Goal: Information Seeking & Learning: Learn about a topic

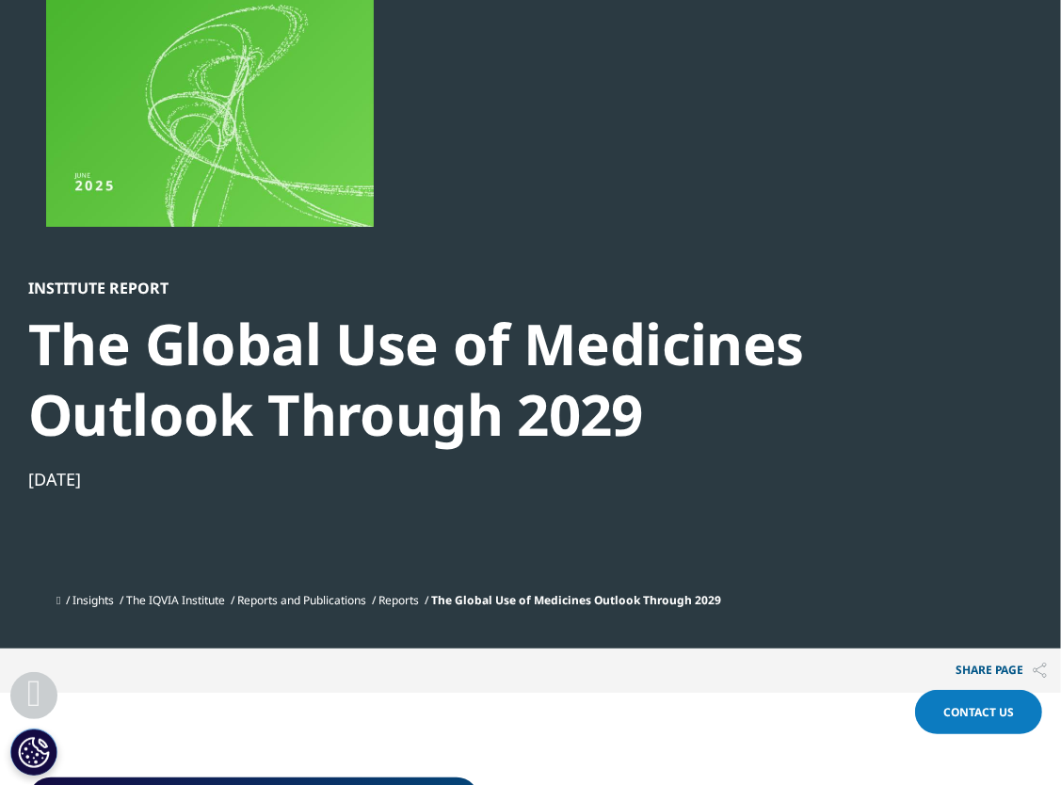
scroll to position [382, 0]
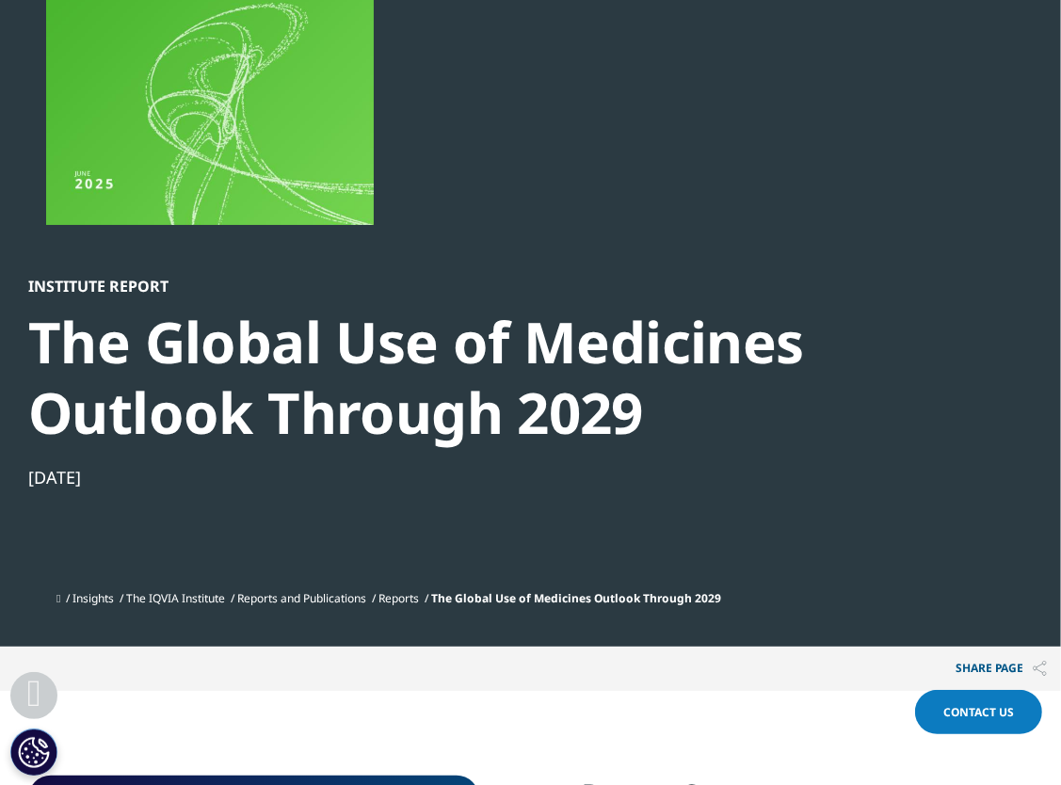
click at [177, 601] on link "The IQVIA Institute" at bounding box center [175, 598] width 99 height 16
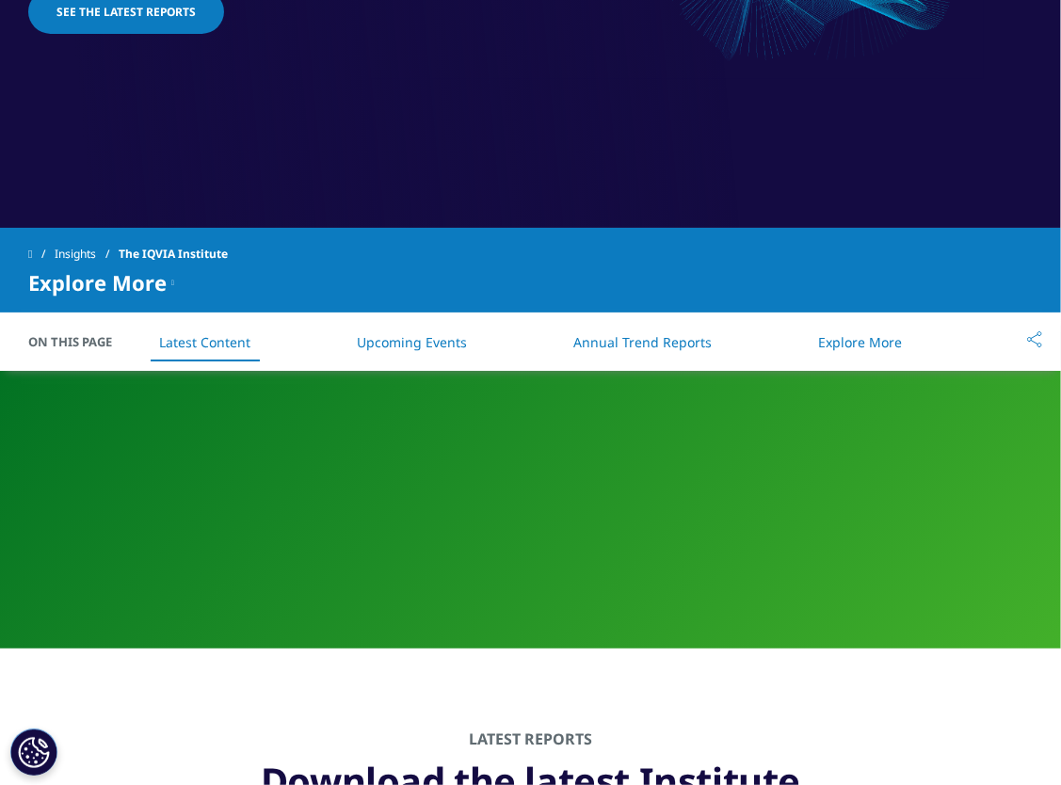
scroll to position [112, 0]
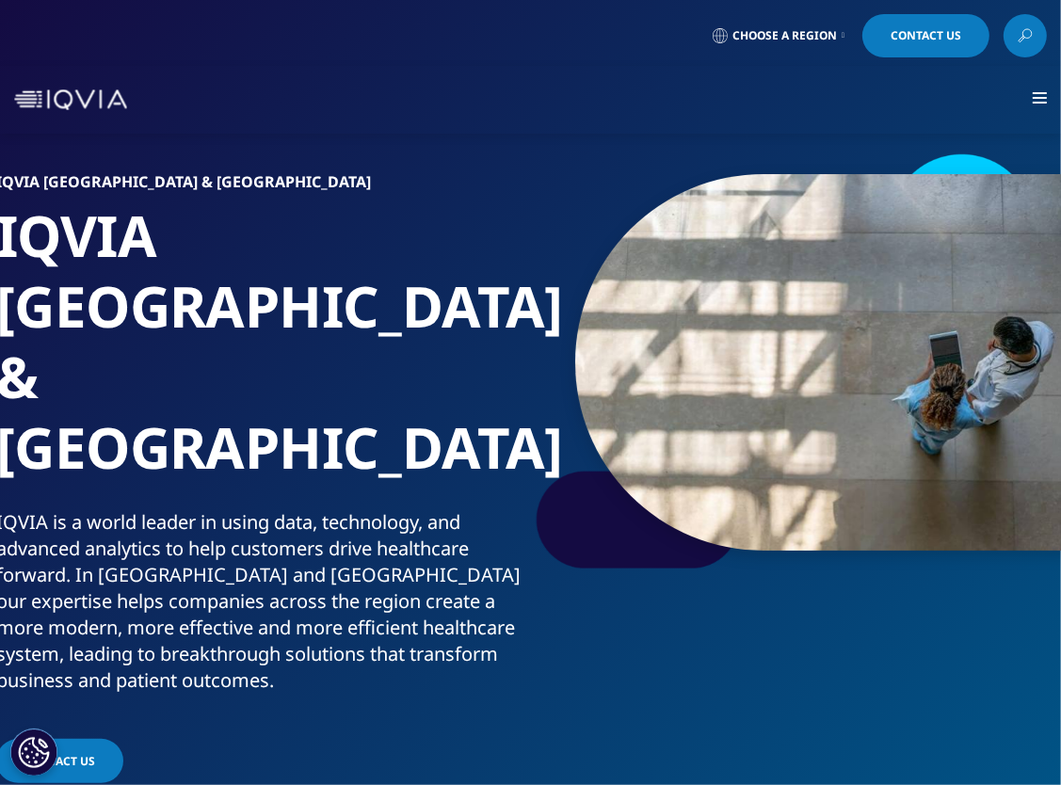
click at [1040, 96] on div at bounding box center [1040, 99] width 14 height 14
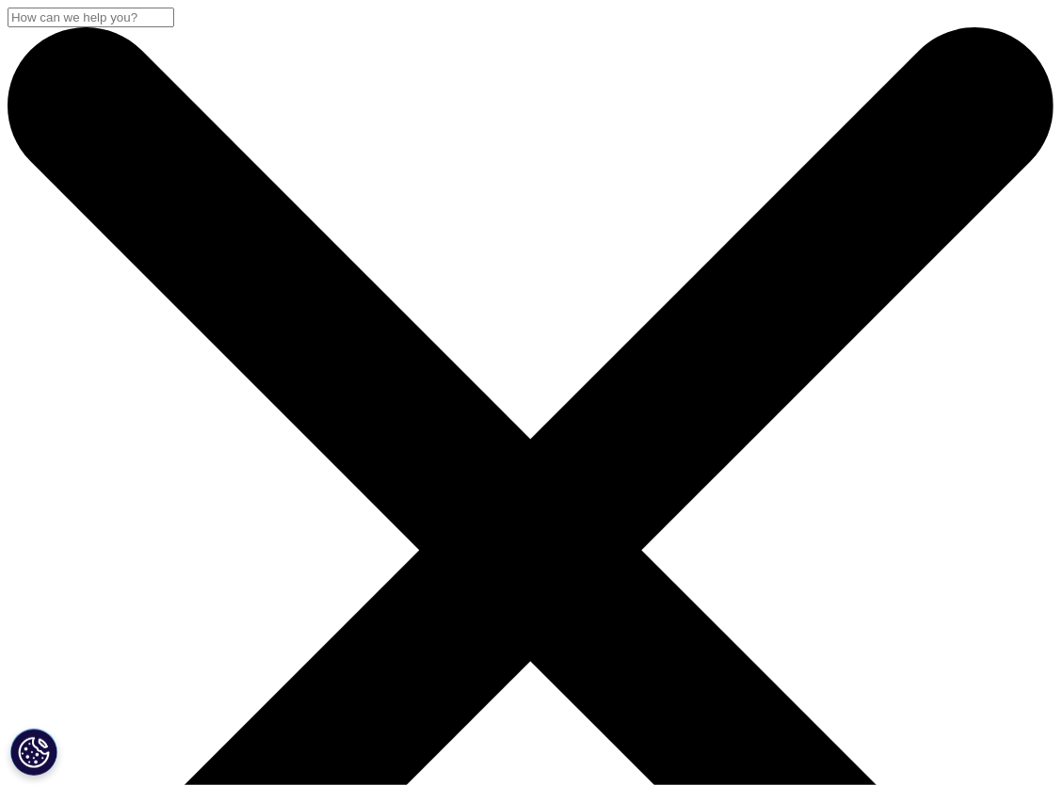
scroll to position [1040, 1005]
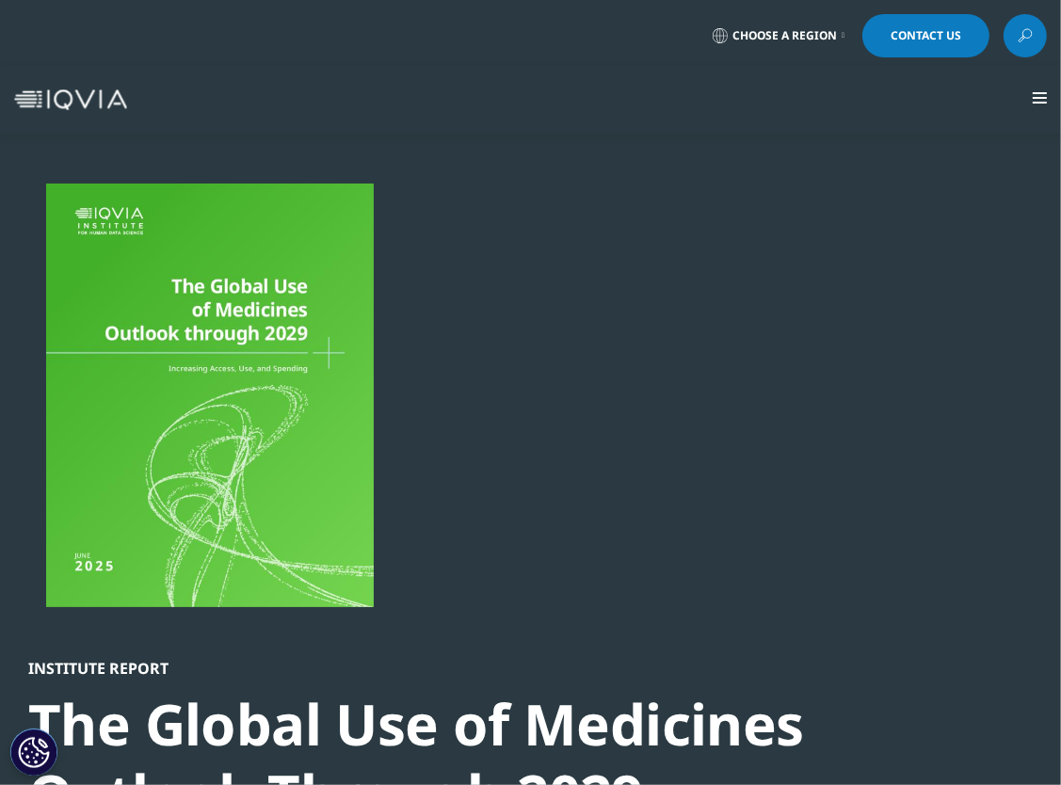
click at [70, 98] on img at bounding box center [70, 99] width 113 height 21
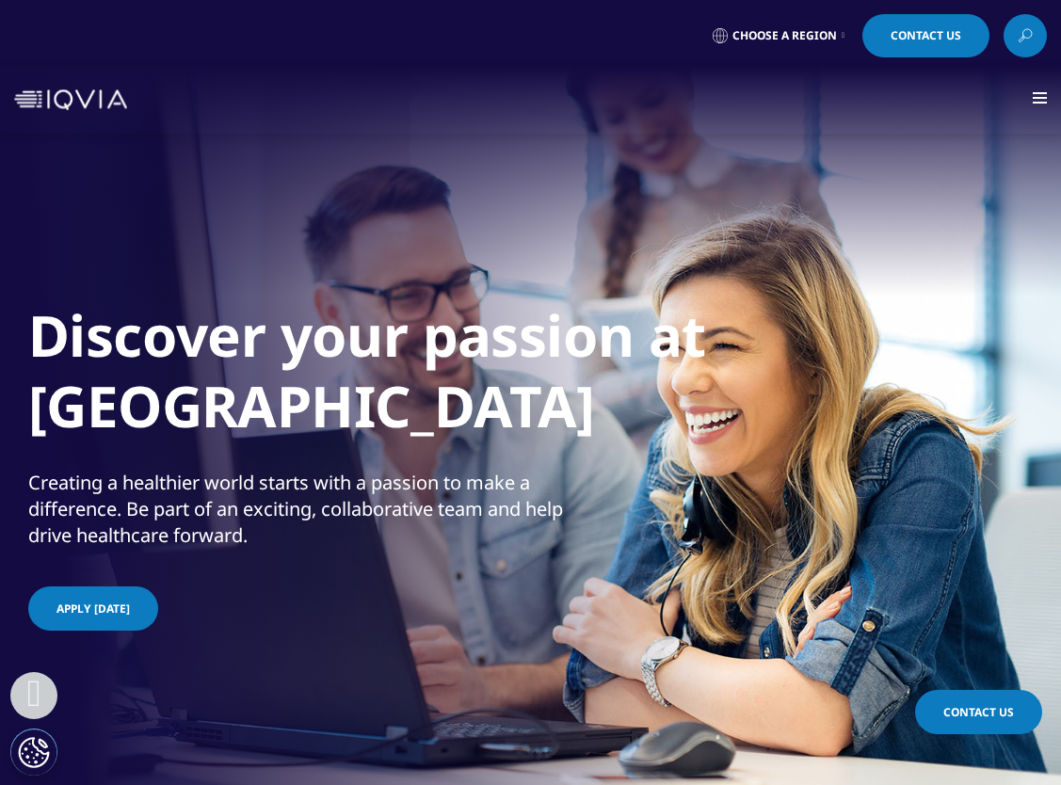
scroll to position [409, 0]
